Goal: Task Accomplishment & Management: Use online tool/utility

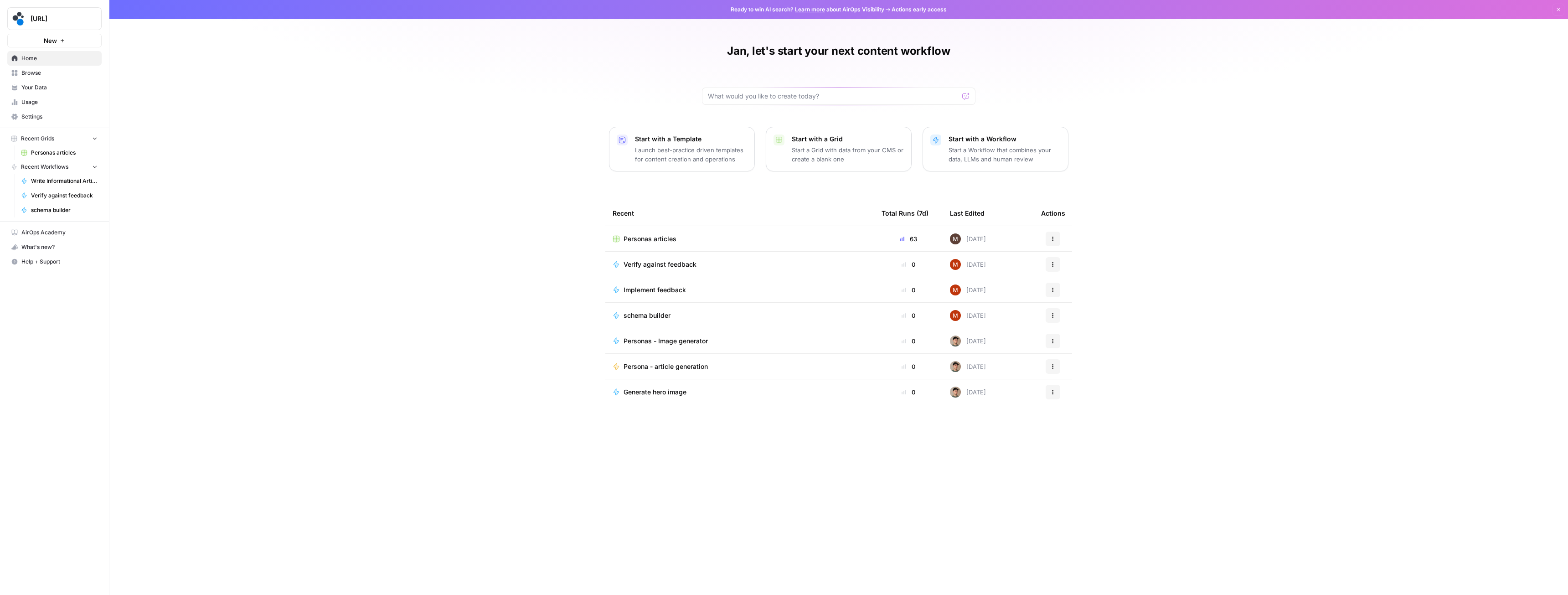
click at [76, 155] on span "Personas articles" at bounding box center [64, 152] width 66 height 8
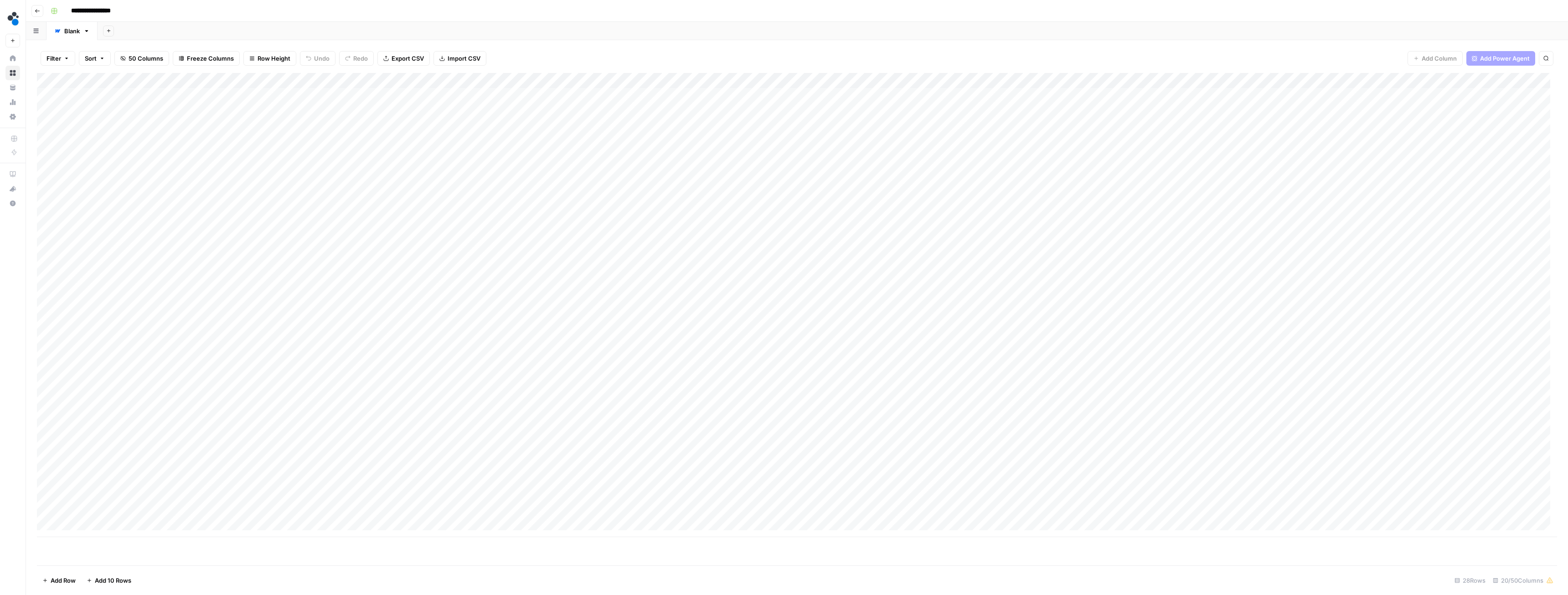
click at [312, 113] on div "Add Column" at bounding box center [797, 305] width 1520 height 464
click at [369, 110] on div "Add Column" at bounding box center [797, 305] width 1520 height 464
click at [1127, 111] on div "Add Column" at bounding box center [797, 305] width 1520 height 464
click at [1180, 112] on div "Add Column" at bounding box center [797, 305] width 1520 height 464
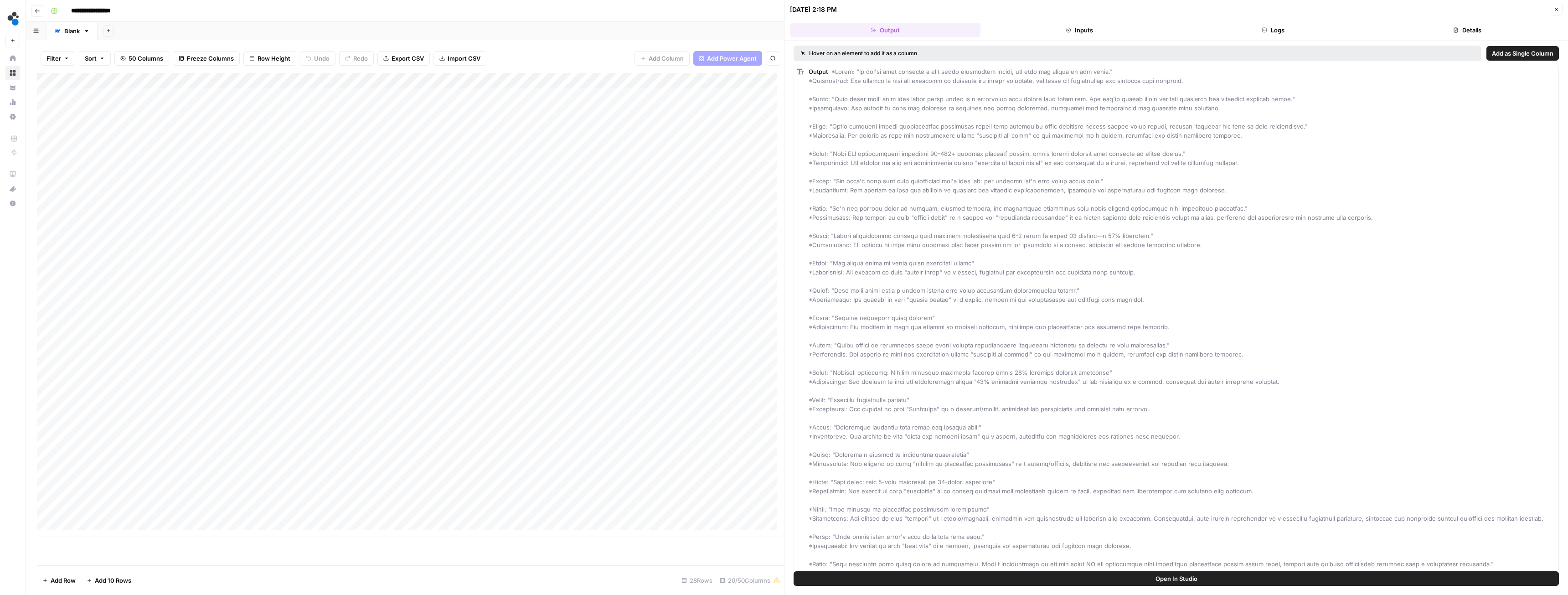
click at [1089, 25] on button "Inputs" at bounding box center [1079, 30] width 191 height 15
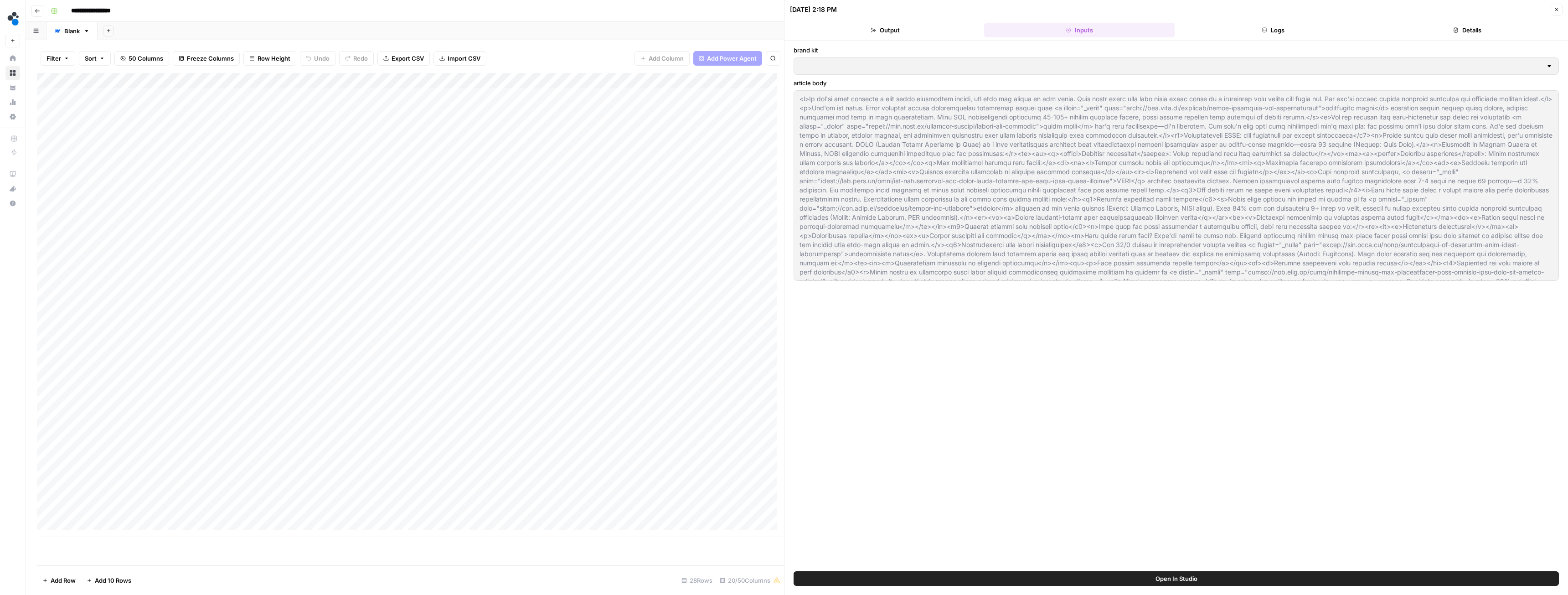
type input "Spot AI v2"
click at [1264, 29] on icon "button" at bounding box center [1264, 30] width 6 height 6
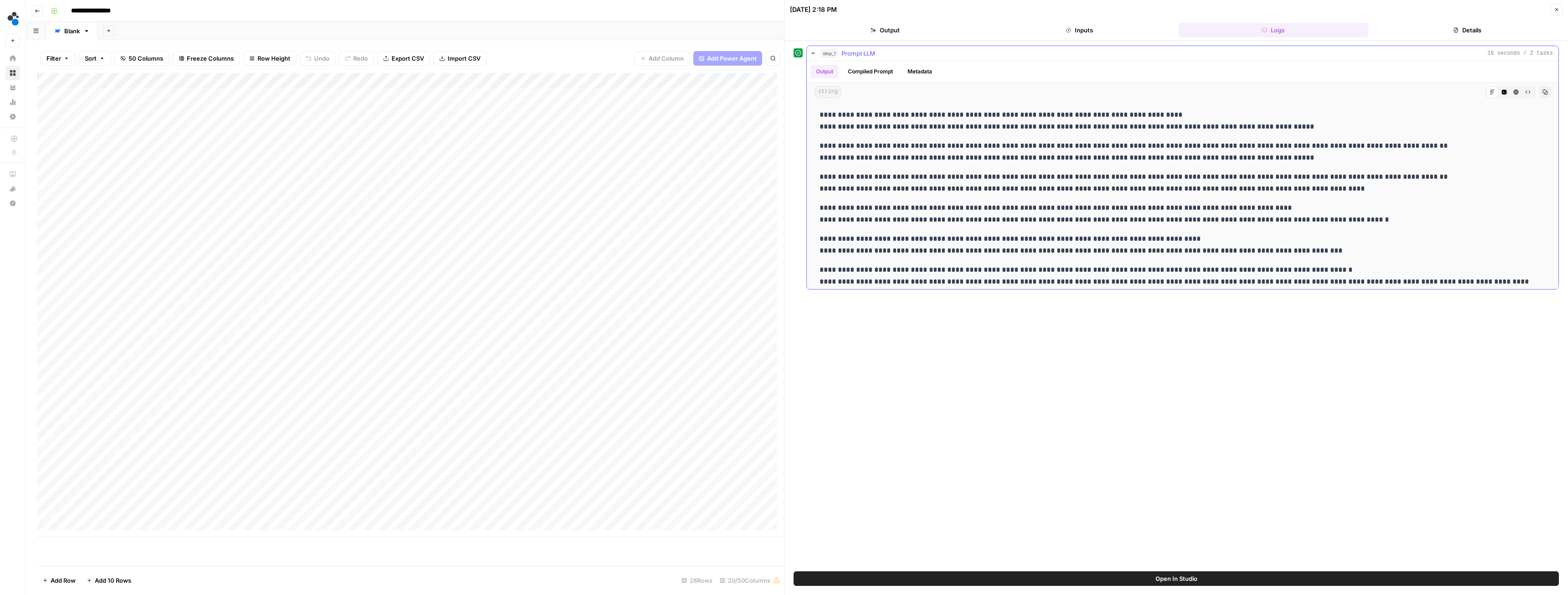
click at [874, 74] on button "Compiled Prompt" at bounding box center [870, 71] width 56 height 14
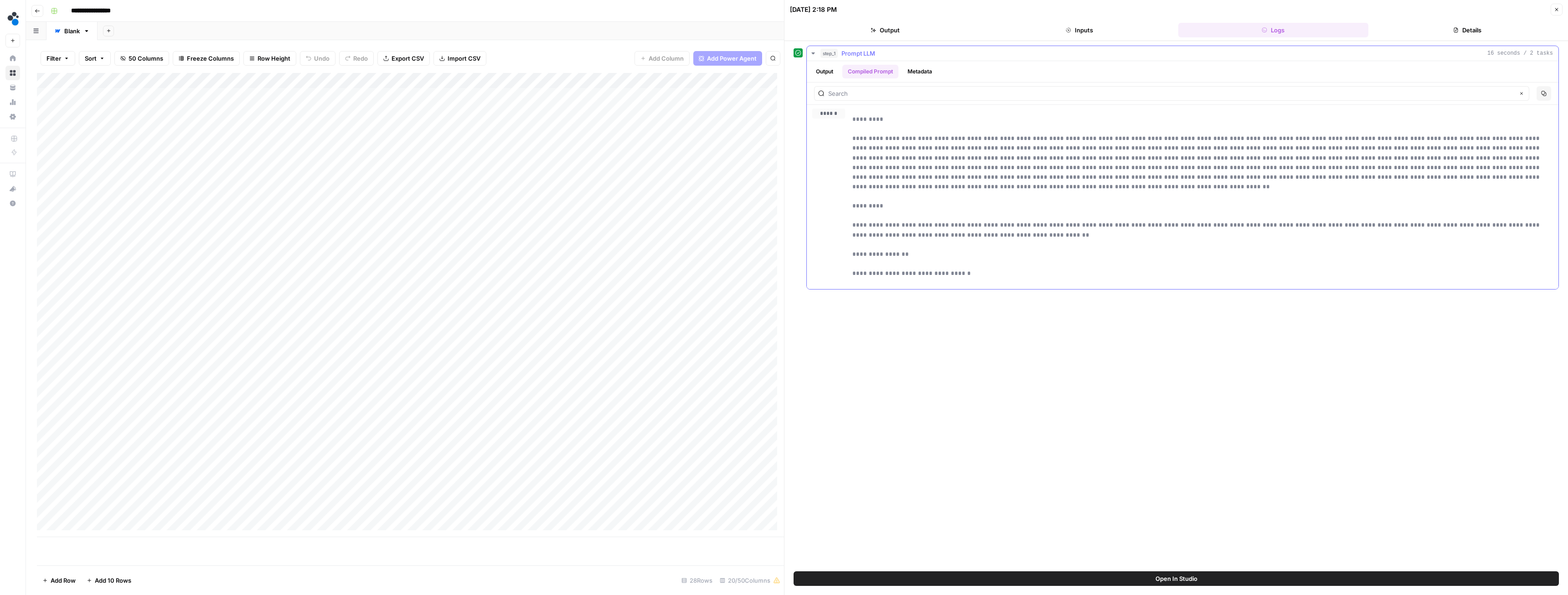
click at [830, 74] on button "Output" at bounding box center [825, 71] width 28 height 14
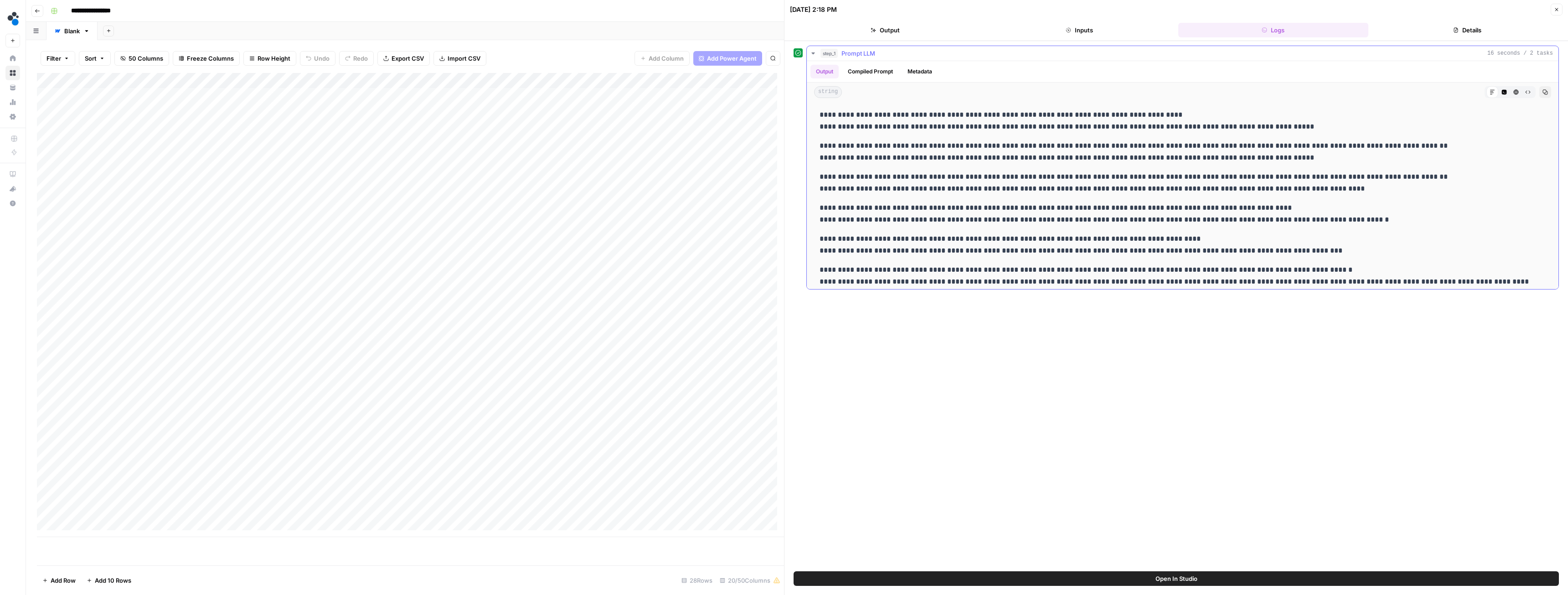
click at [811, 50] on icon "button" at bounding box center [813, 54] width 7 height 7
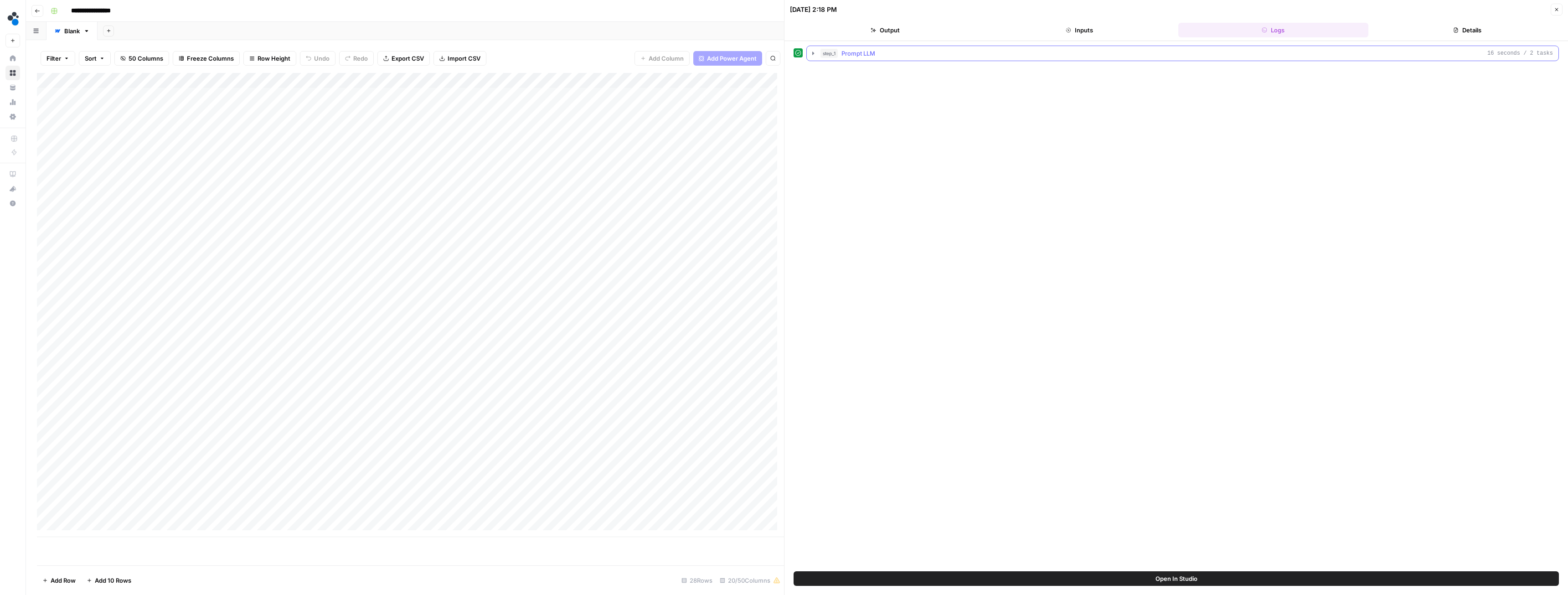
click at [811, 50] on icon "button" at bounding box center [813, 54] width 7 height 7
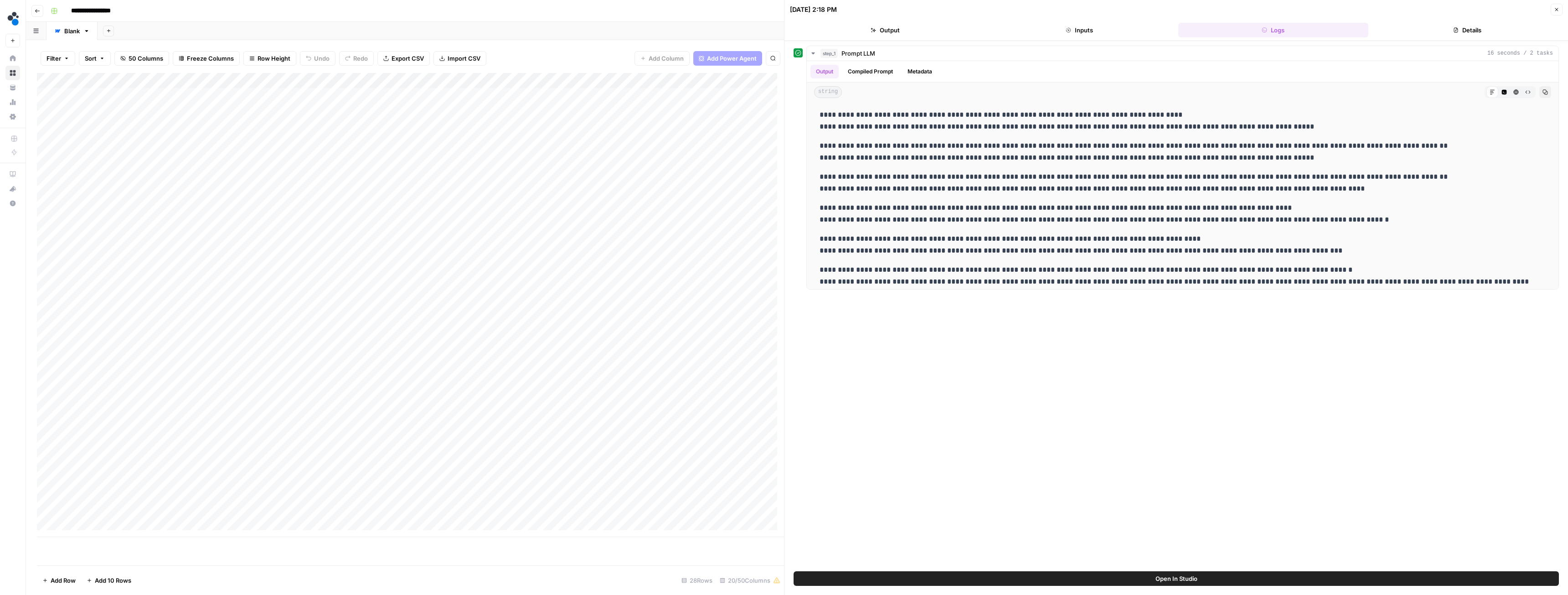
click at [1438, 31] on button "Details" at bounding box center [1467, 30] width 191 height 15
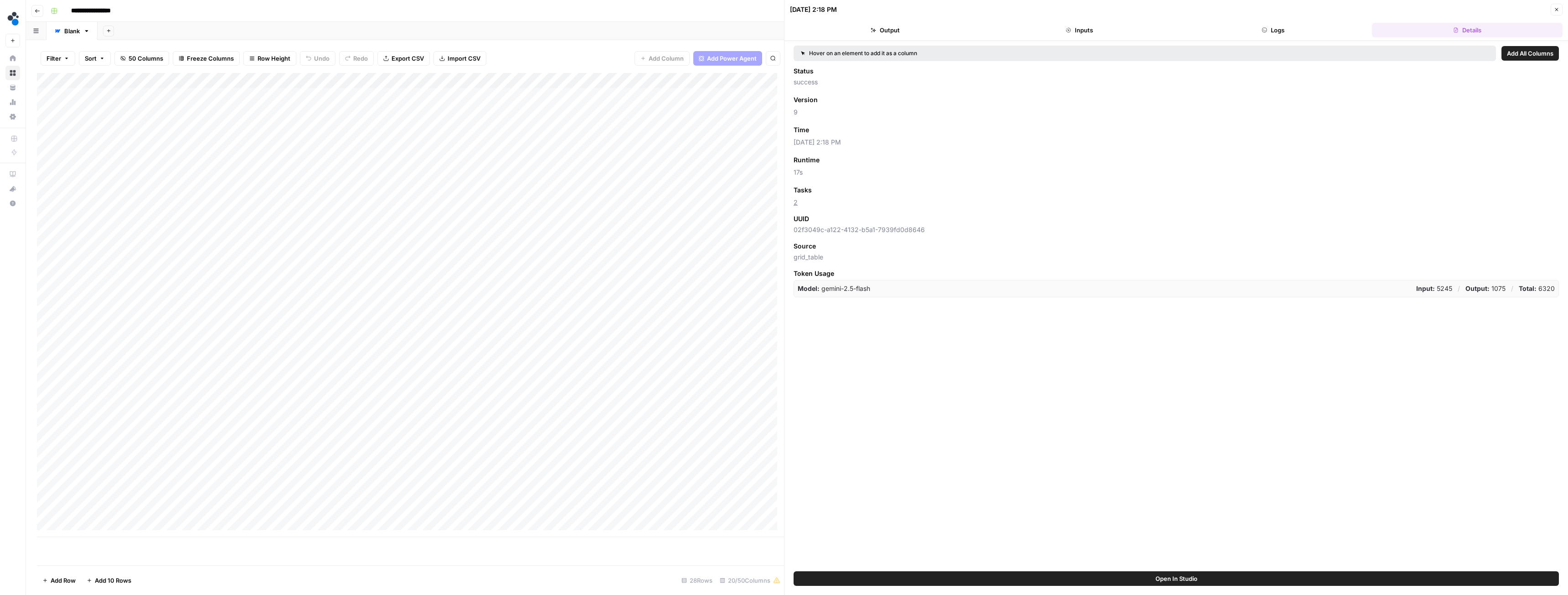
click at [1310, 34] on button "Logs" at bounding box center [1274, 30] width 191 height 15
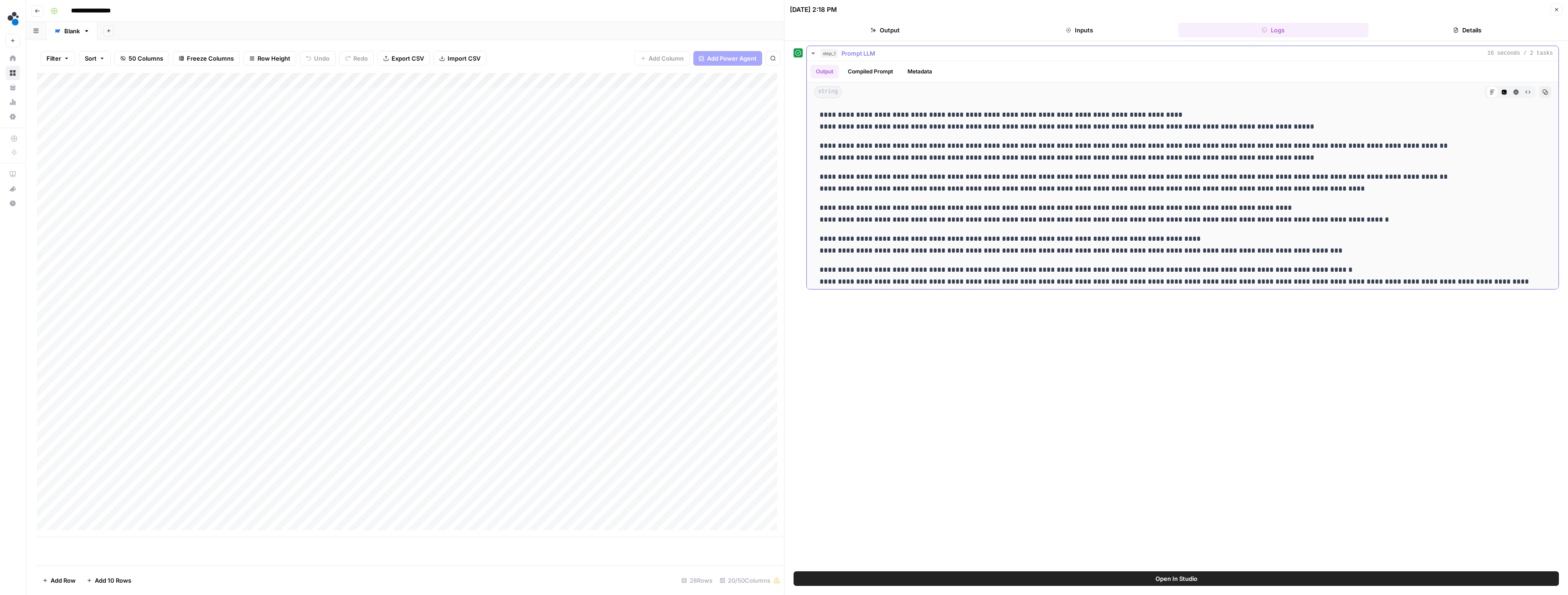
click at [929, 73] on button "Metadata" at bounding box center [920, 71] width 36 height 14
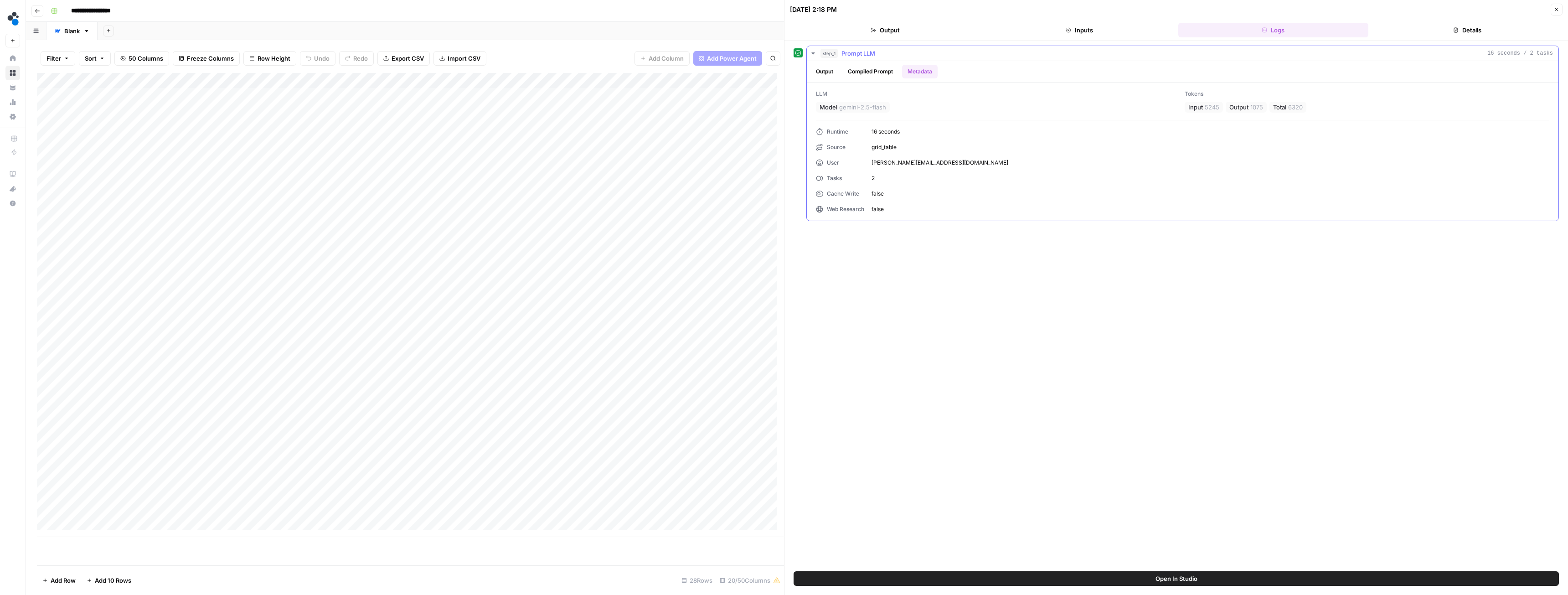
click at [822, 73] on button "Output" at bounding box center [825, 71] width 28 height 14
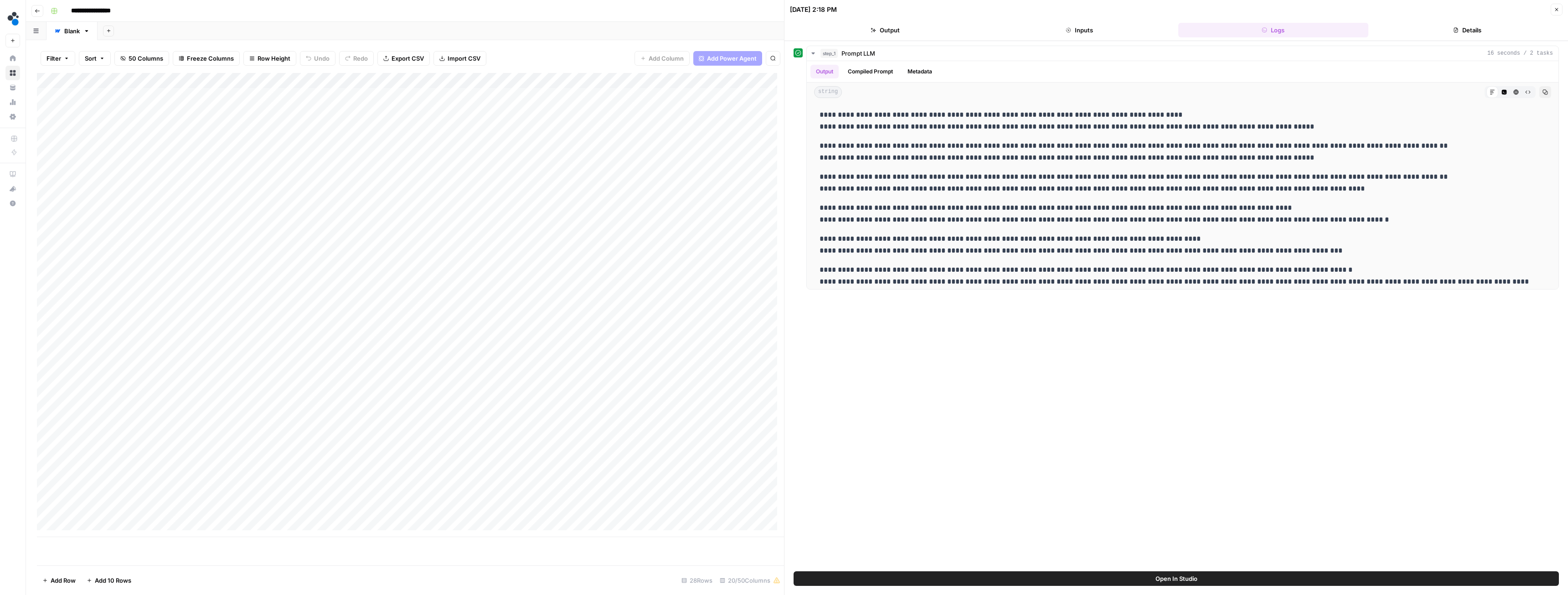
click at [1555, 7] on icon "button" at bounding box center [1556, 9] width 6 height 6
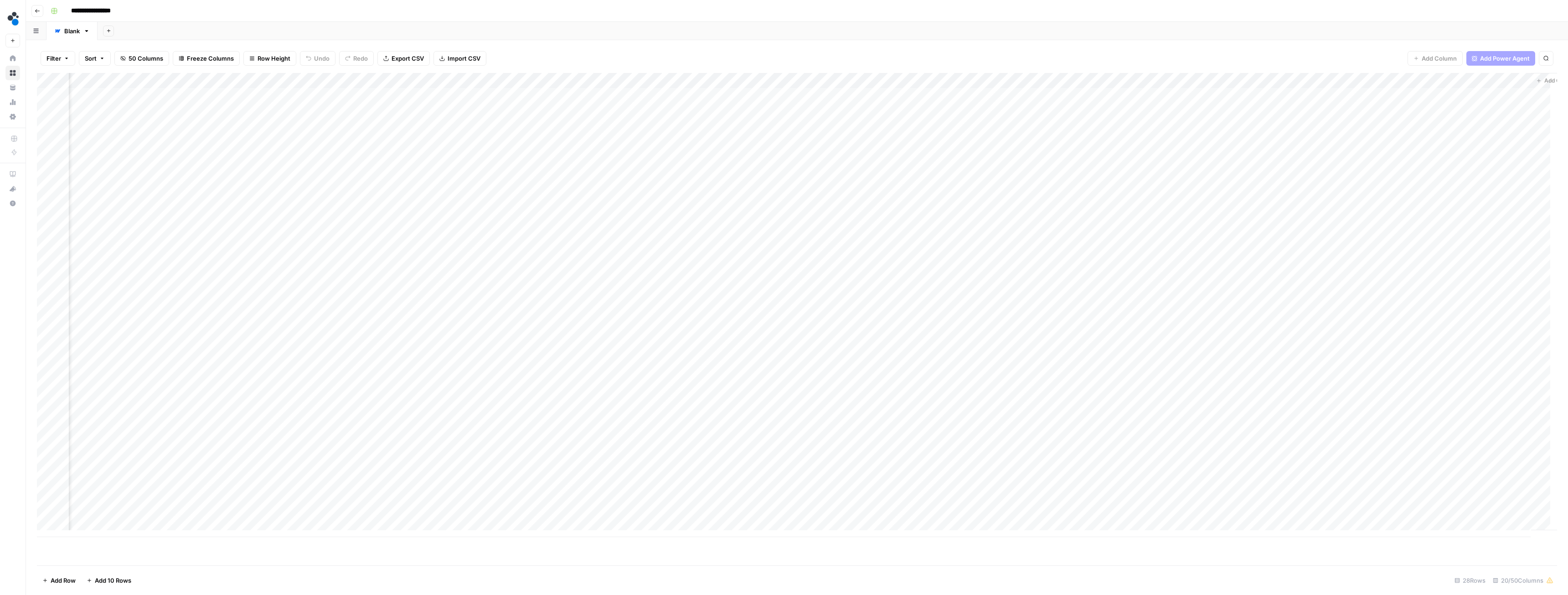
scroll to position [0, 358]
click at [1006, 95] on div "Add Column" at bounding box center [797, 305] width 1520 height 464
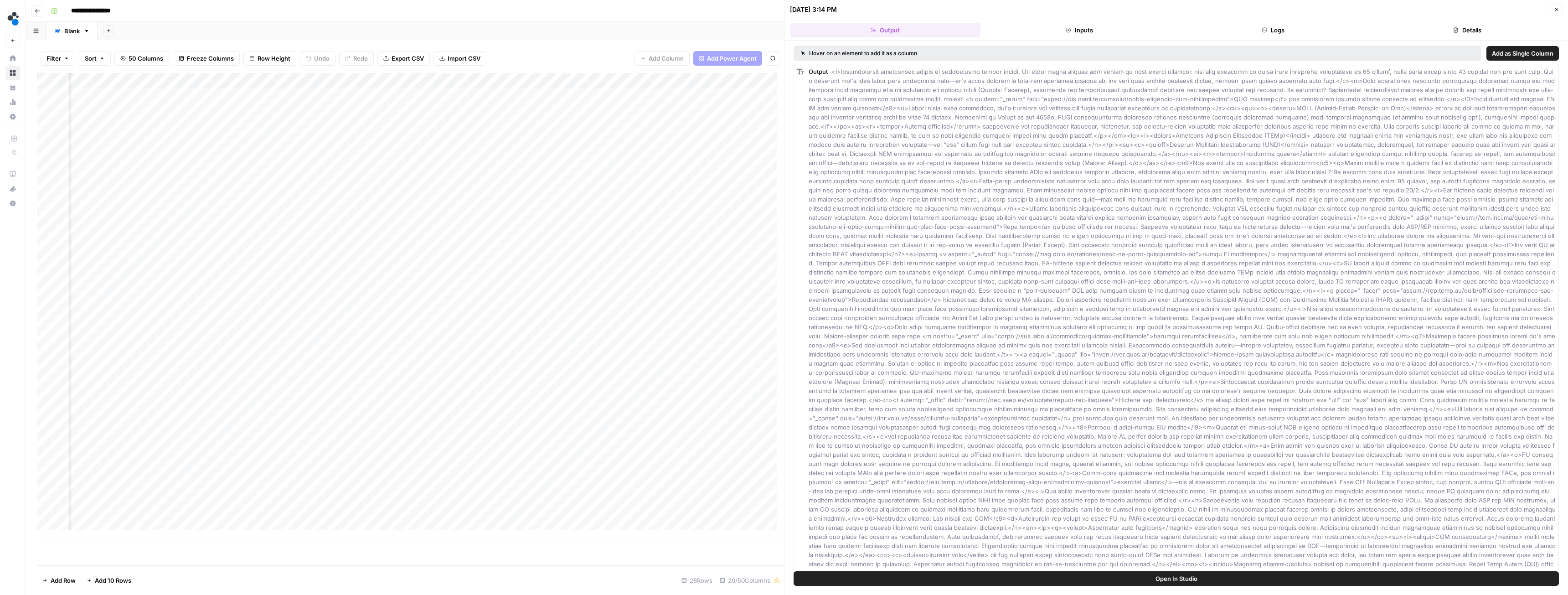
click at [1078, 29] on button "Inputs" at bounding box center [1079, 30] width 191 height 15
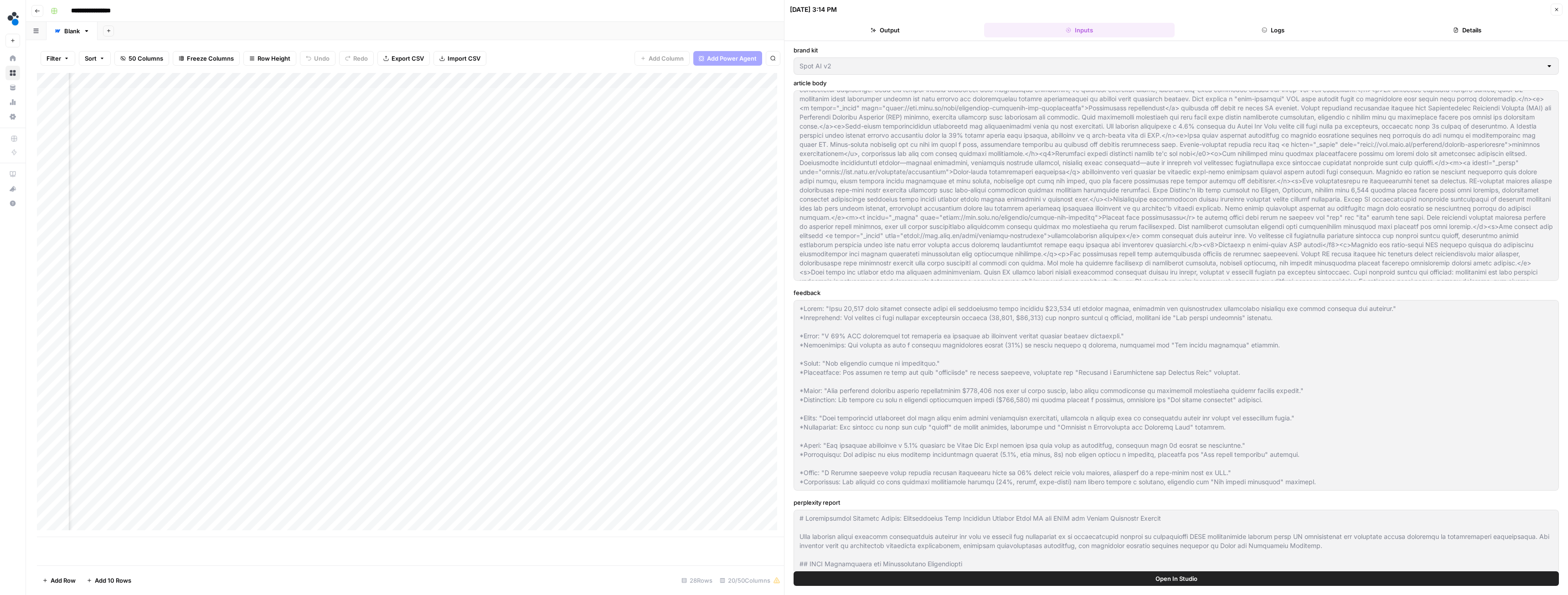
click at [1556, 9] on icon "button" at bounding box center [1556, 9] width 6 height 6
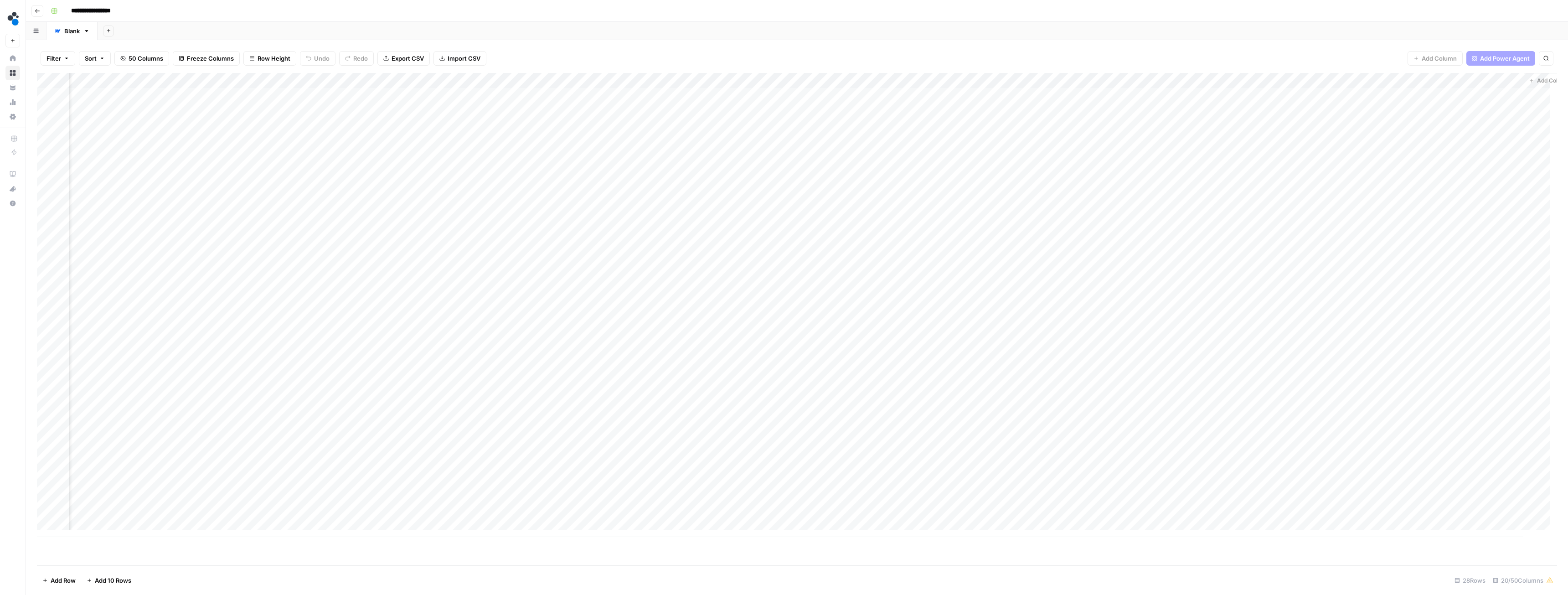
click at [1133, 95] on div "Add Column" at bounding box center [797, 305] width 1520 height 464
click at [1167, 97] on div "Add Column" at bounding box center [797, 305] width 1520 height 464
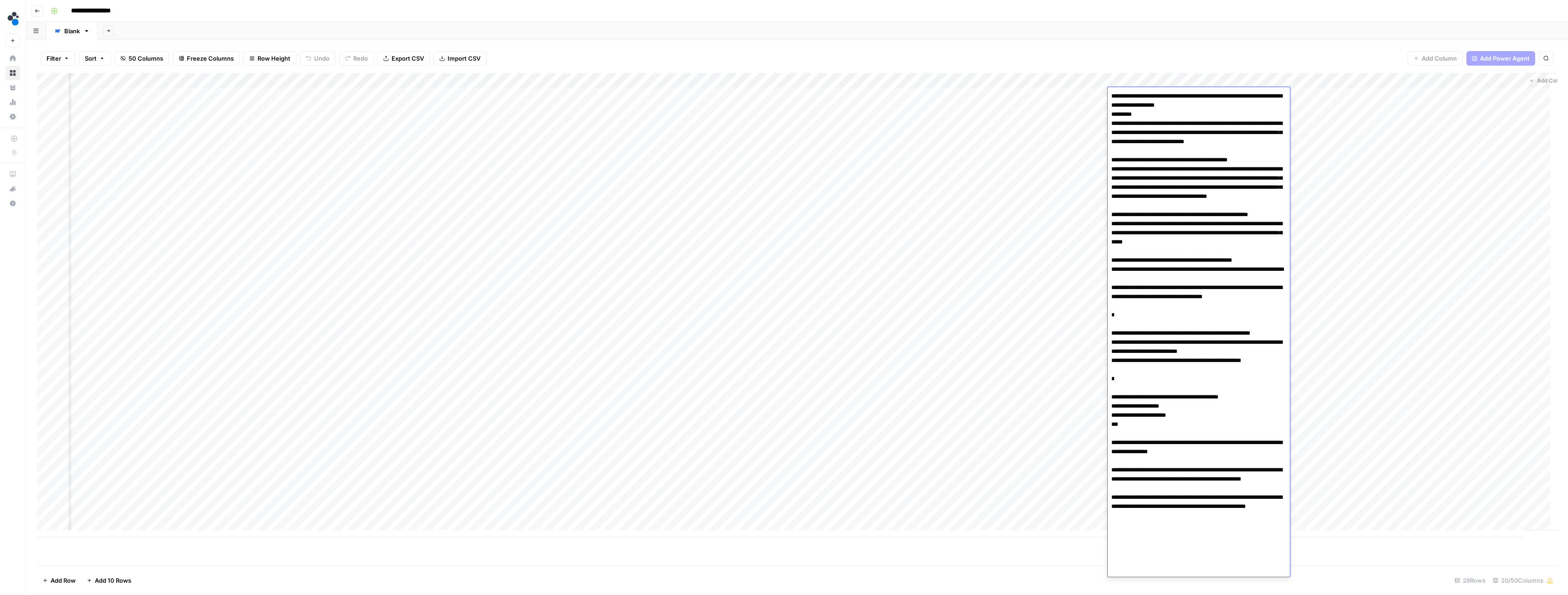
click at [1144, 50] on div "Filter Sort 50 Columns Freeze Columns Row Height Undo Redo Export CSV Import CS…" at bounding box center [797, 58] width 1520 height 29
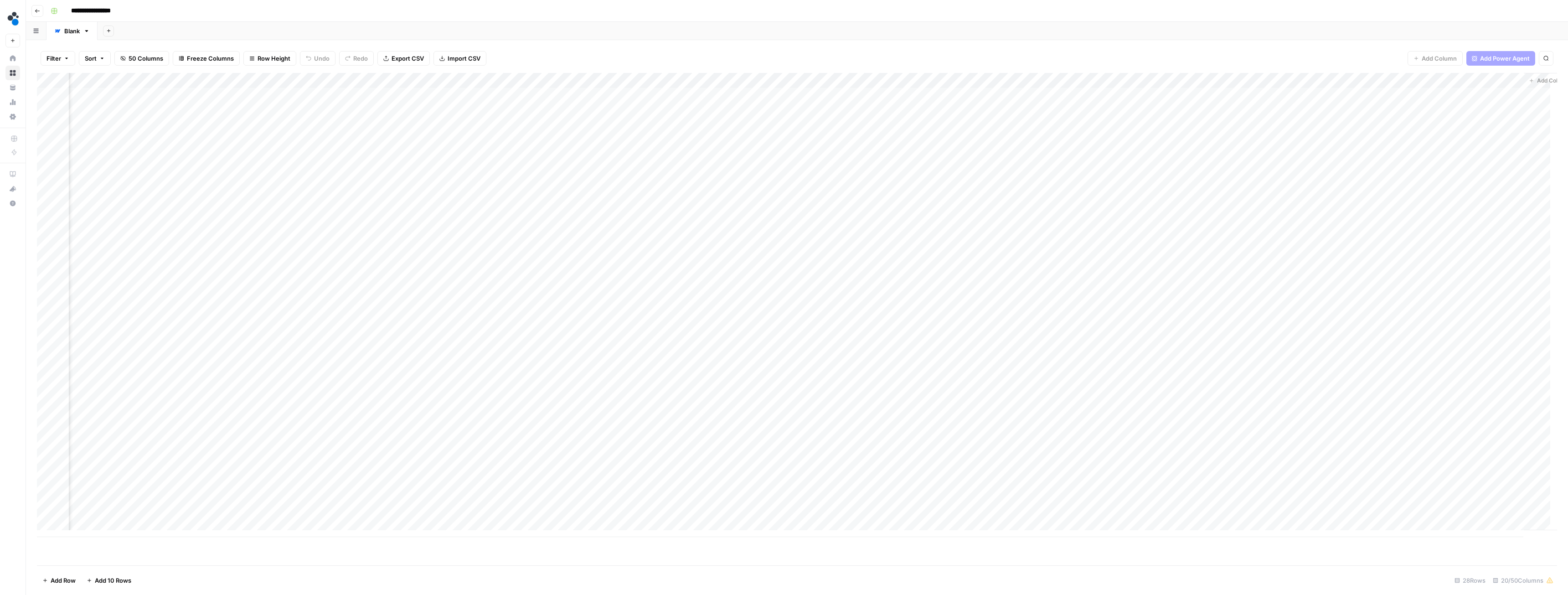
click at [1143, 50] on div "Filter Sort 50 Columns Freeze Columns Row Height Undo Redo Export CSV Import CS…" at bounding box center [797, 58] width 1520 height 29
click at [142, 55] on span "50 Columns" at bounding box center [146, 58] width 34 height 9
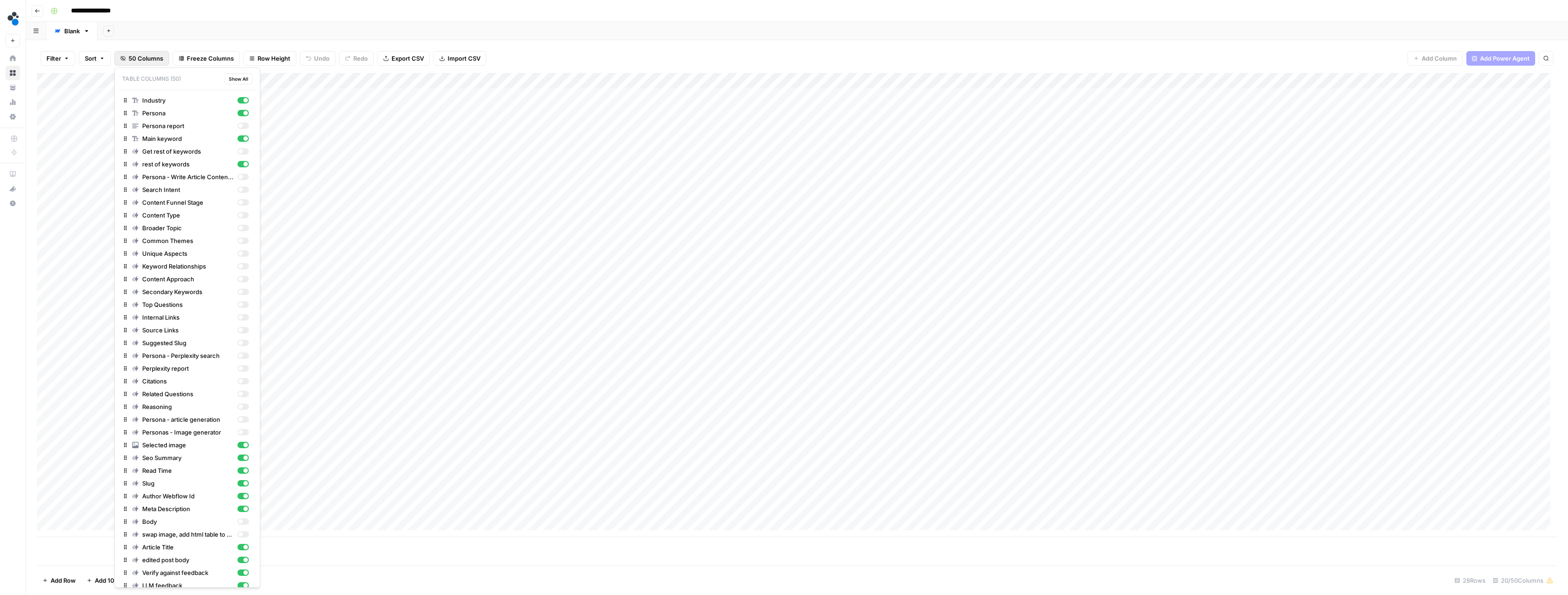
click at [519, 41] on div "Filter Sort 50 Columns Freeze Columns Row Height Undo Redo Export CSV Import CS…" at bounding box center [797, 317] width 1542 height 554
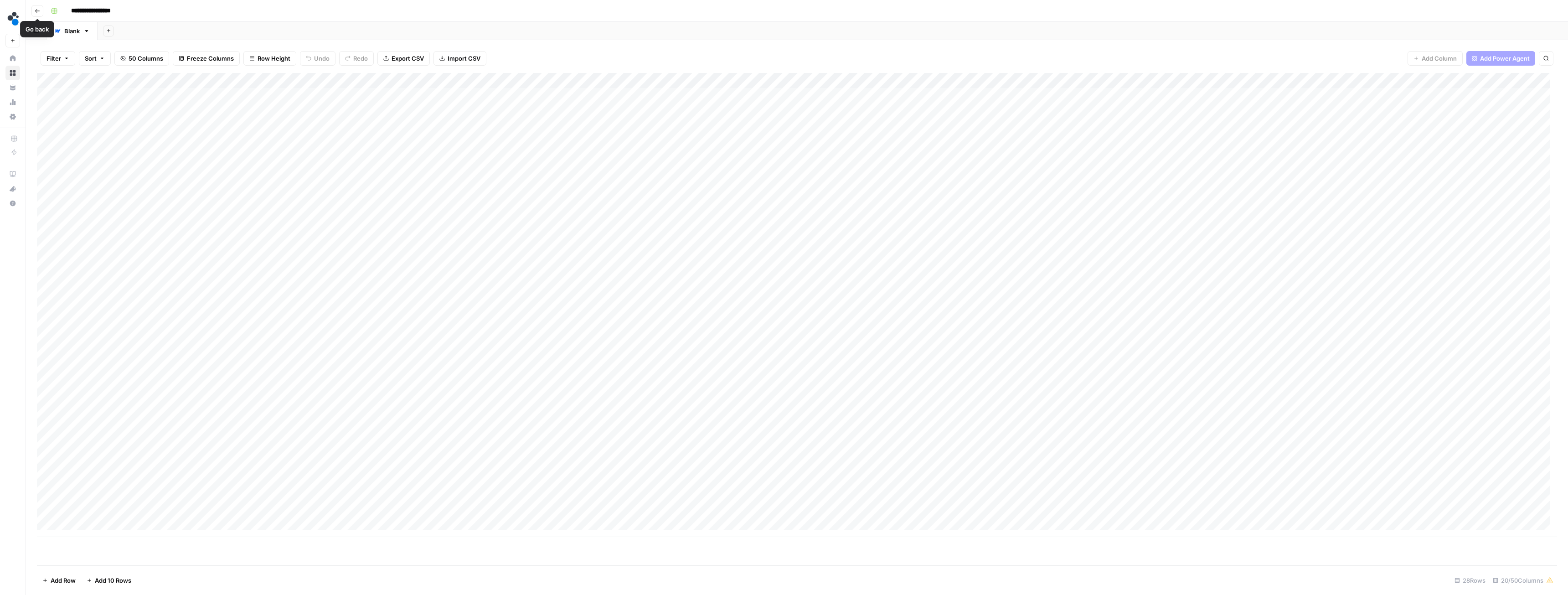
click at [40, 12] on button "Go back" at bounding box center [37, 10] width 12 height 12
